Goal: Information Seeking & Learning: Learn about a topic

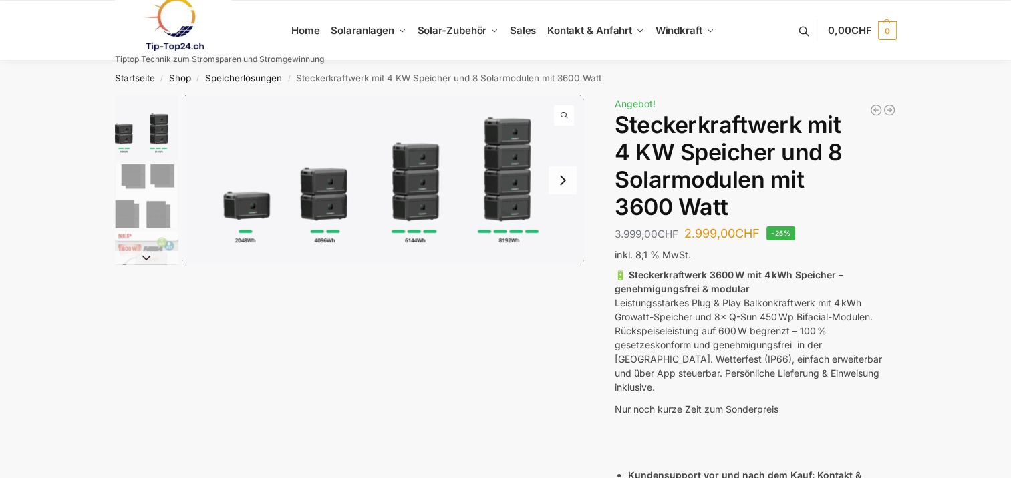
click at [334, 200] on img "1 / 9" at bounding box center [383, 180] width 402 height 169
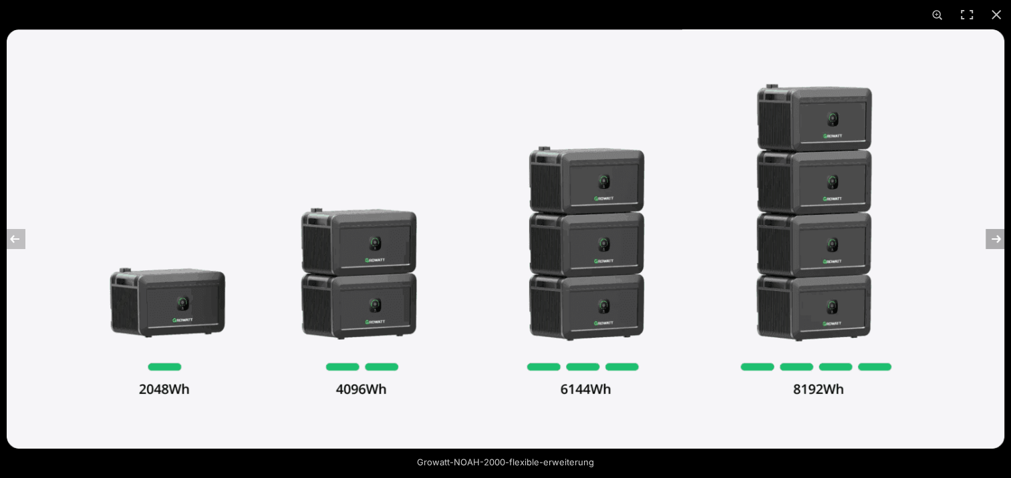
click at [998, 238] on button "Next (arrow right)" at bounding box center [987, 239] width 47 height 67
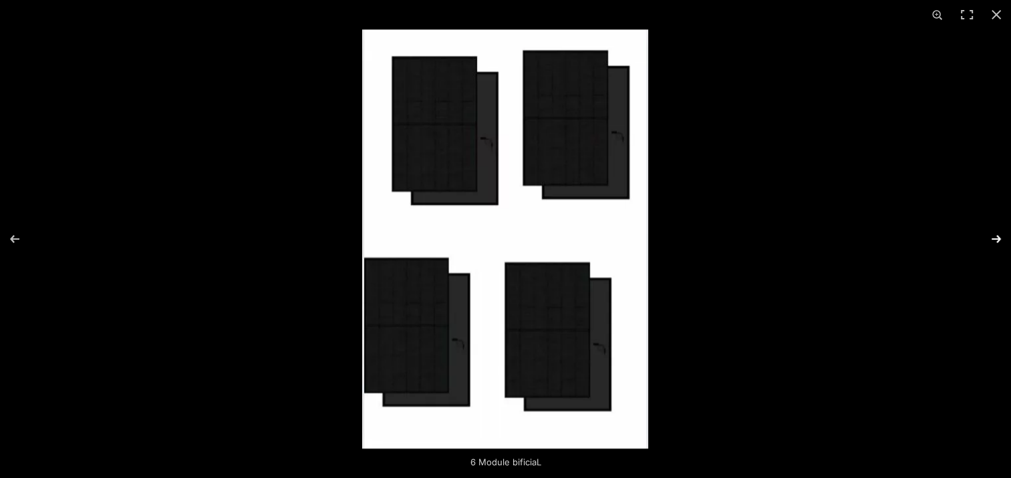
click at [998, 238] on button "Next (arrow right)" at bounding box center [987, 239] width 47 height 67
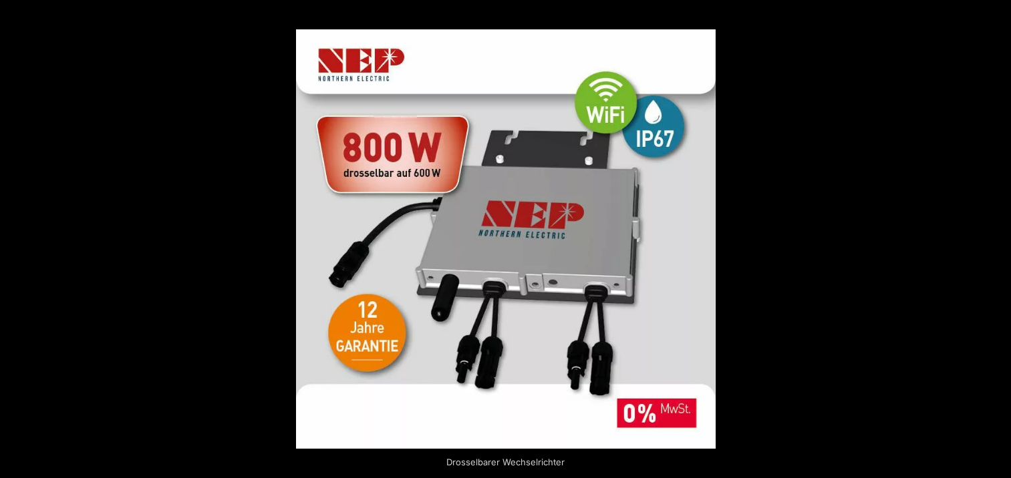
click at [998, 238] on button "Next (arrow right)" at bounding box center [987, 239] width 47 height 67
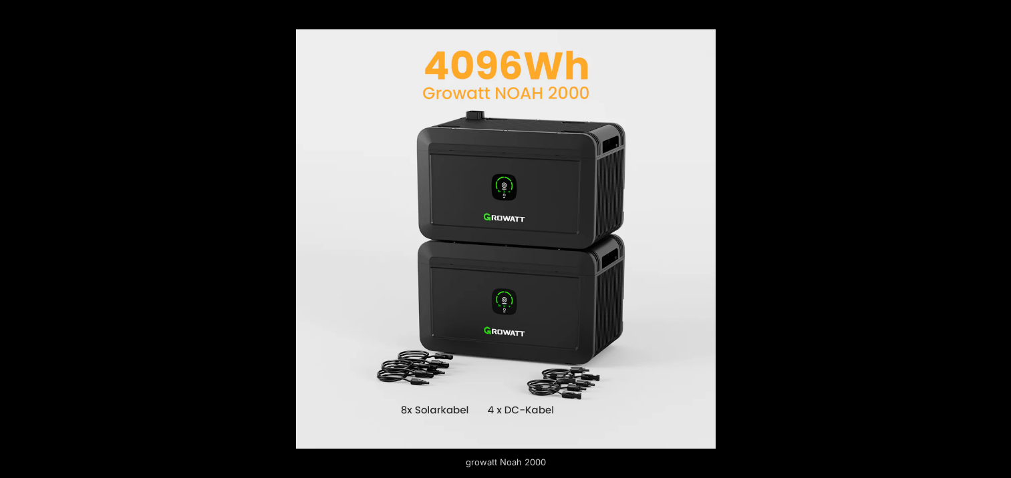
click at [998, 238] on button "Next (arrow right)" at bounding box center [987, 239] width 47 height 67
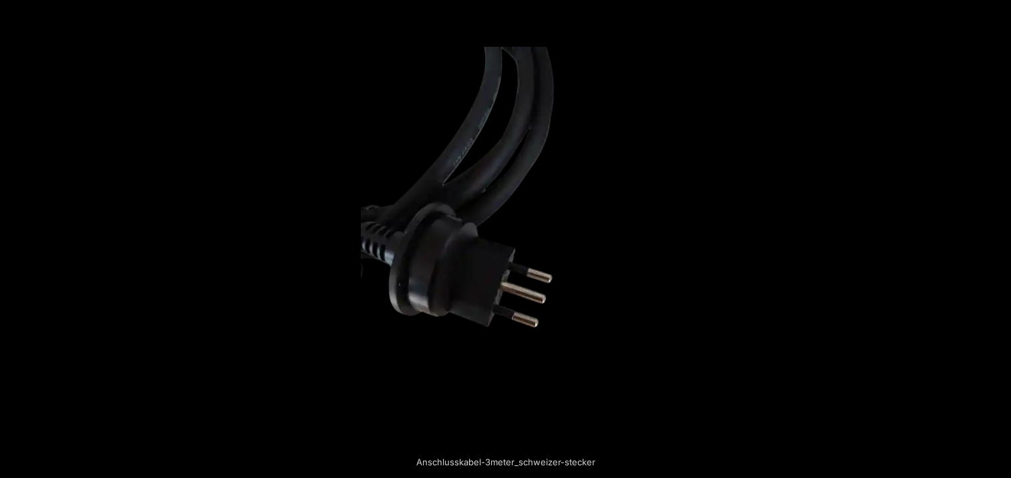
click at [998, 238] on button "Next (arrow right)" at bounding box center [987, 239] width 47 height 67
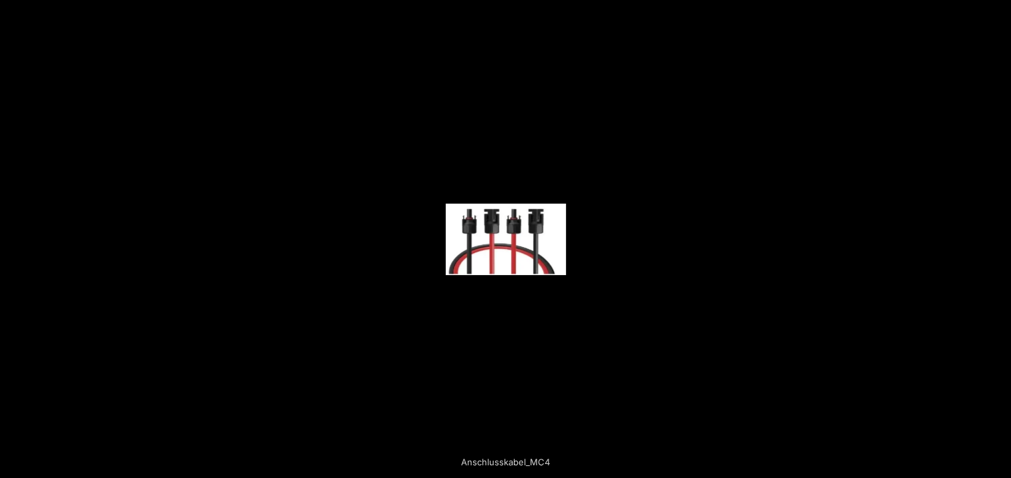
click at [998, 238] on button "Next (arrow right)" at bounding box center [987, 239] width 47 height 67
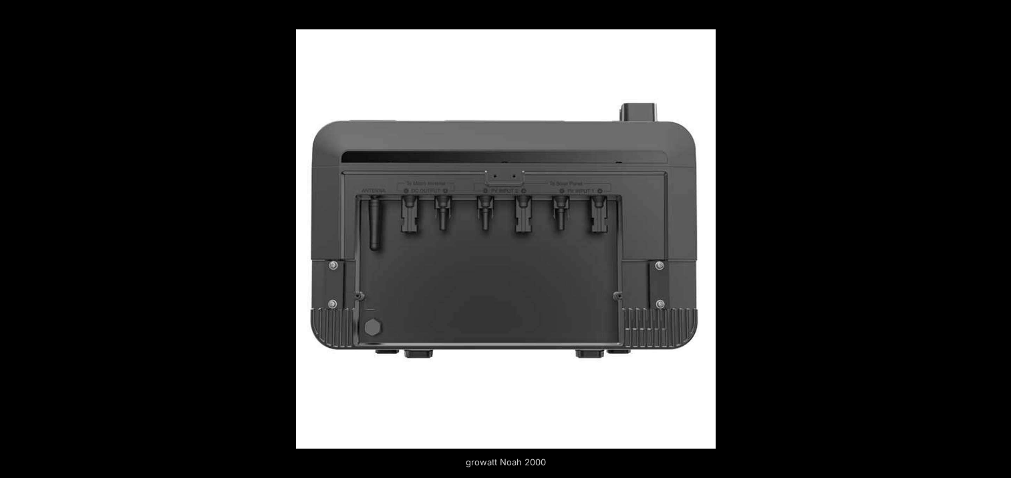
click at [998, 238] on button "Next (arrow right)" at bounding box center [987, 239] width 47 height 67
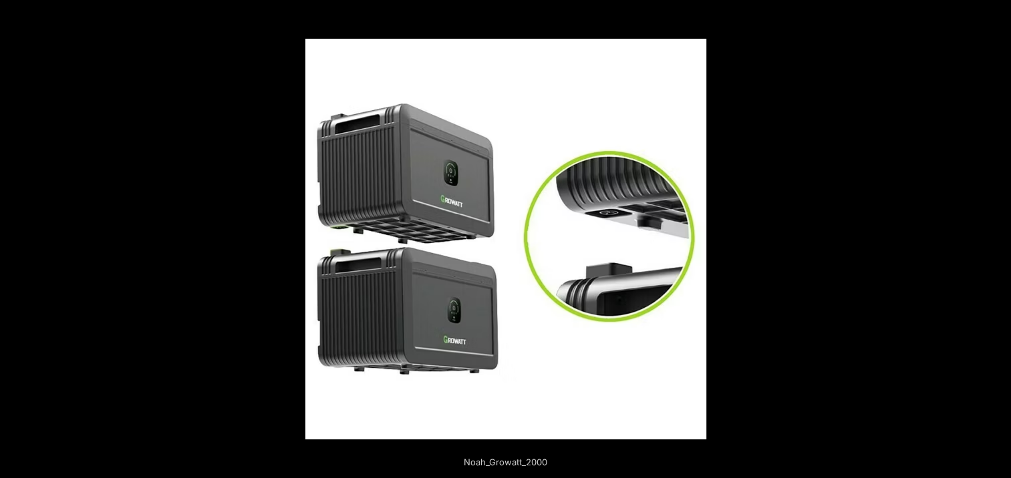
click at [998, 238] on button "Next (arrow right)" at bounding box center [987, 239] width 47 height 67
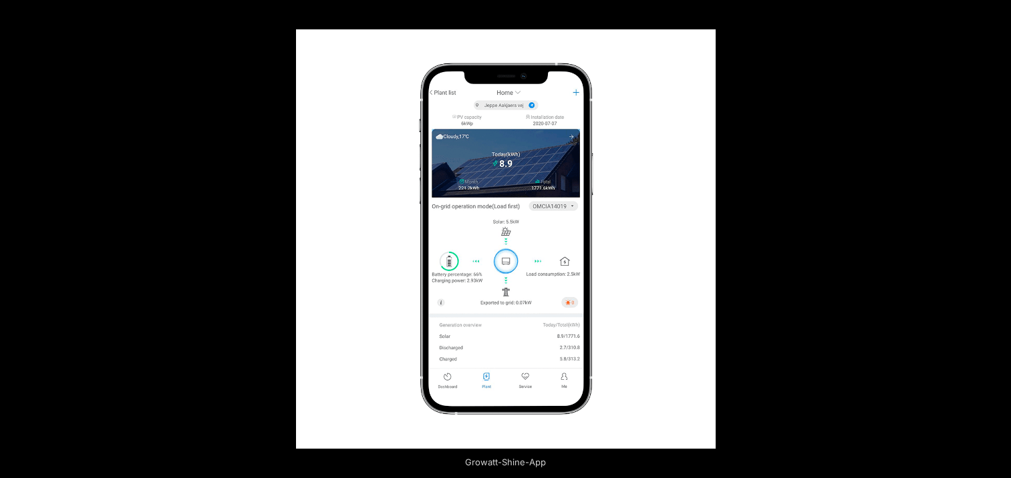
click at [998, 238] on button "Next (arrow right)" at bounding box center [987, 239] width 47 height 67
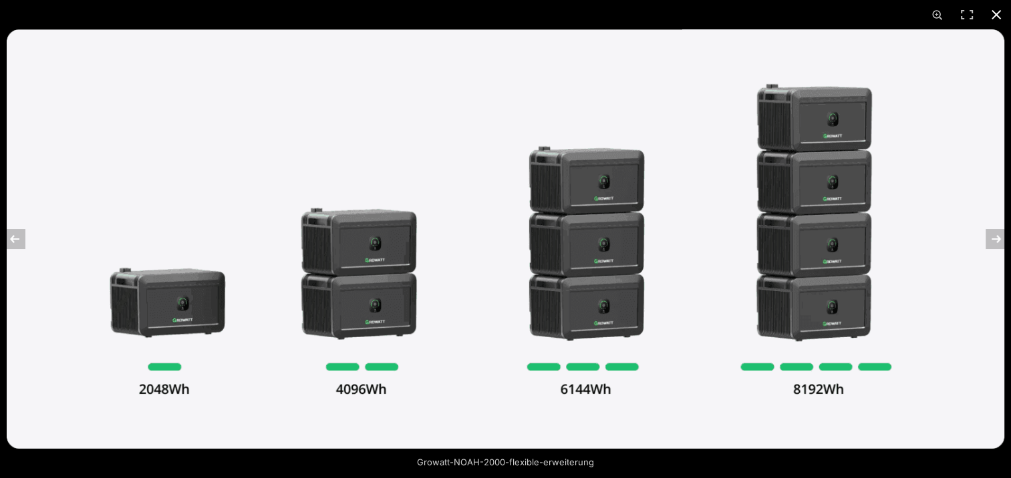
click at [995, 11] on button "Close (Esc)" at bounding box center [995, 14] width 29 height 29
